Goal: Task Accomplishment & Management: Use online tool/utility

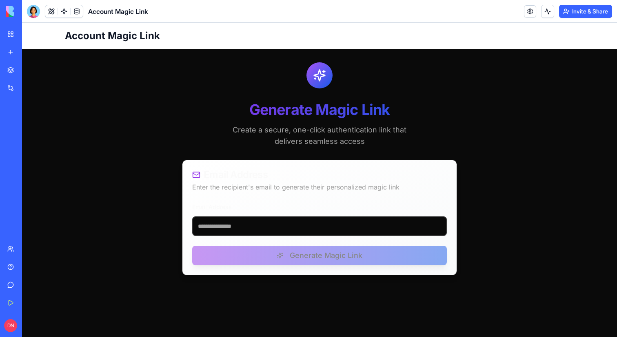
click at [489, 9] on header "Account Magic Link Invite & Share" at bounding box center [319, 11] width 595 height 23
click at [25, 31] on div "My Workspace" at bounding box center [25, 34] width 11 height 8
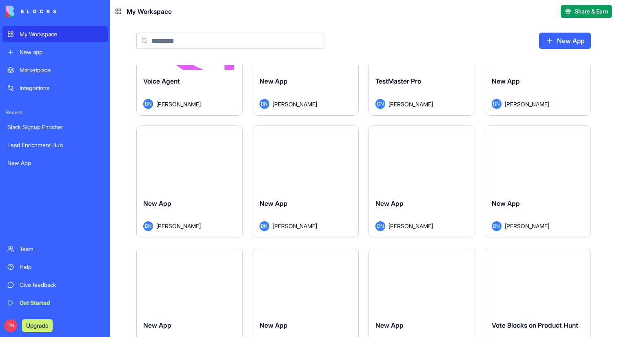
scroll to position [3933, 0]
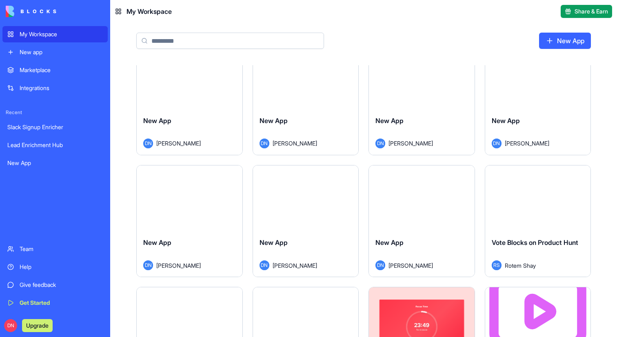
click at [193, 225] on div "Launch" at bounding box center [190, 199] width 106 height 66
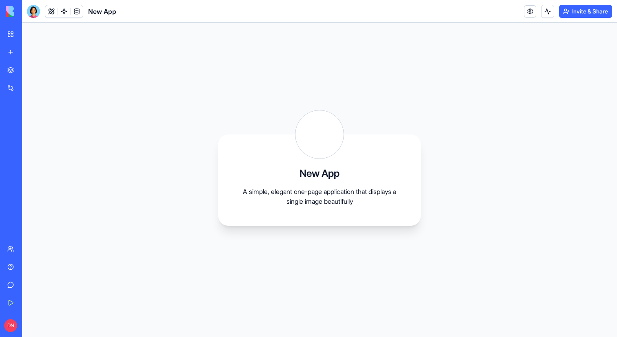
click at [412, 16] on header "New App Invite & Share" at bounding box center [319, 11] width 595 height 23
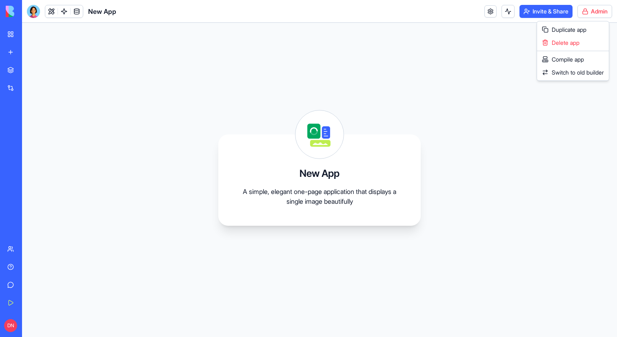
click at [593, 6] on html "My Workspace New app Marketplace Integrations Recent Slack Signup Enricher Lead…" at bounding box center [308, 168] width 617 height 337
click at [581, 56] on div "Compile app" at bounding box center [573, 59] width 69 height 13
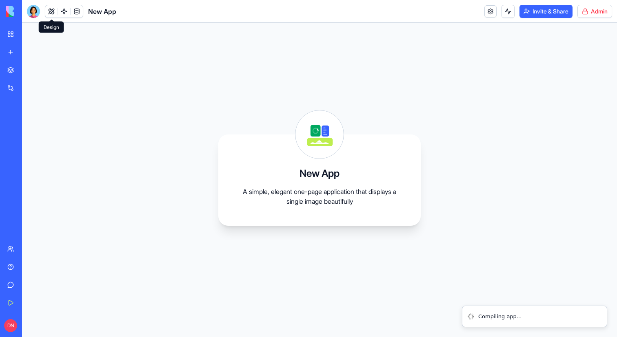
click at [50, 11] on button at bounding box center [51, 11] width 12 height 12
